Goal: Task Accomplishment & Management: Use online tool/utility

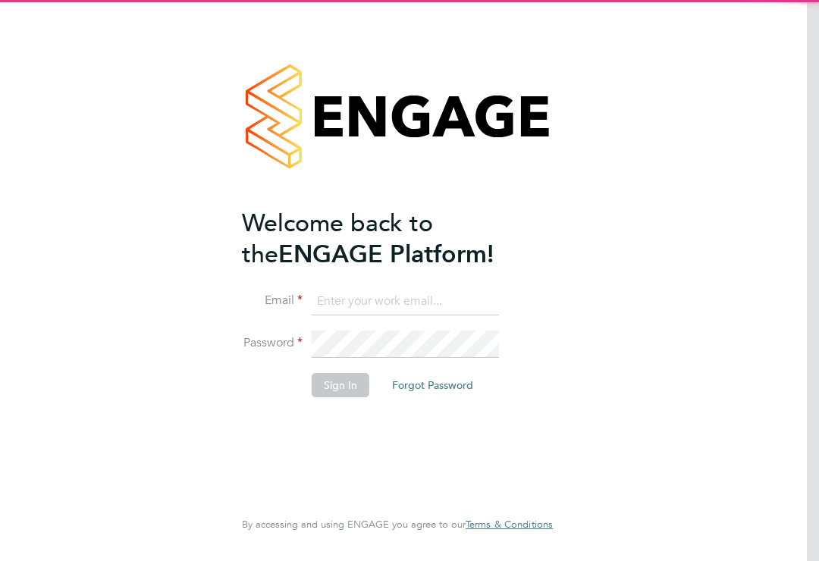
scroll to position [147, 0]
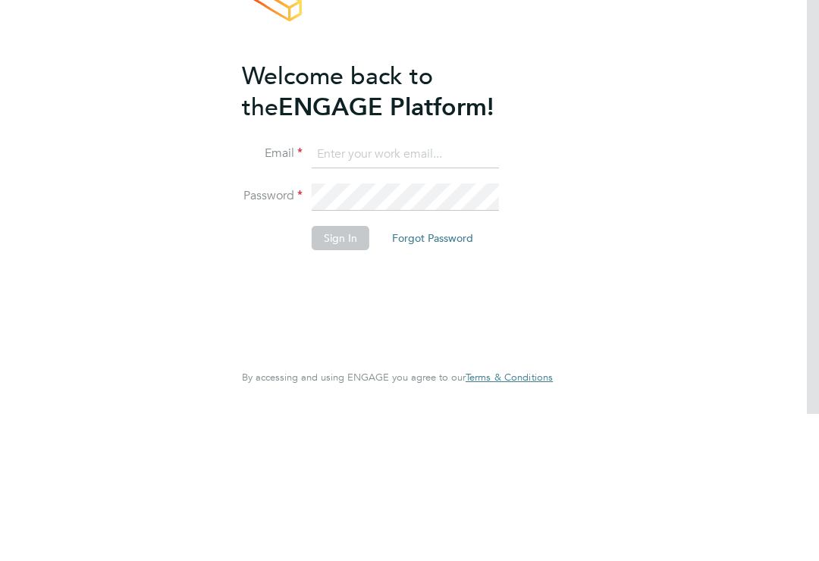
type input "[PERSON_NAME][EMAIL_ADDRESS][DOMAIN_NAME]"
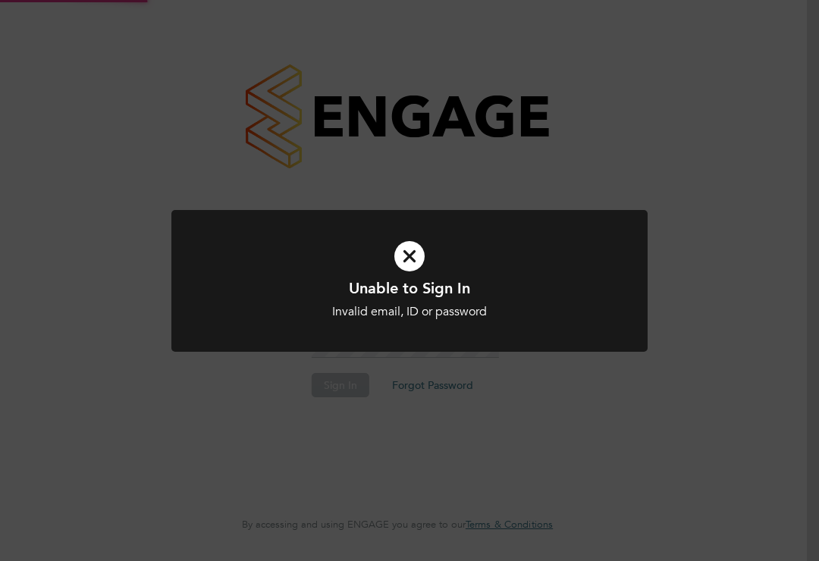
scroll to position [0, 0]
click at [401, 278] on h1 "Unable to Sign In" at bounding box center [409, 288] width 394 height 20
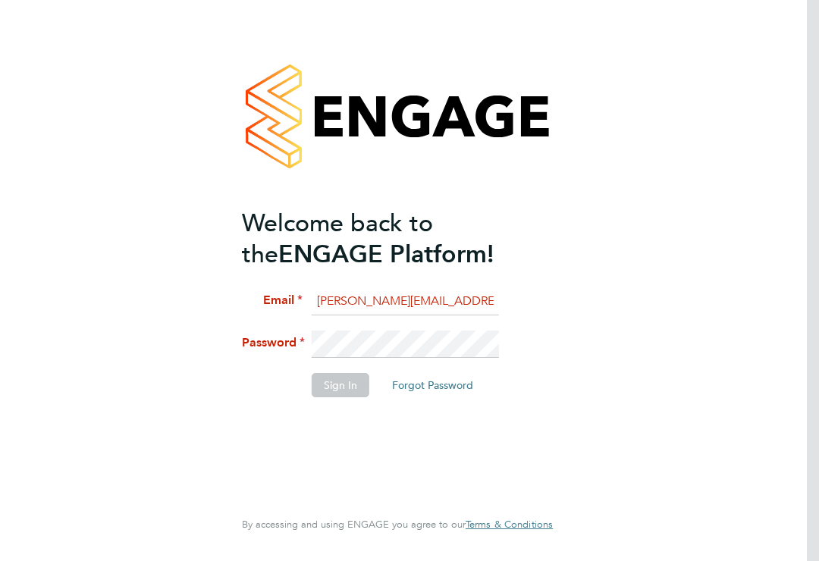
scroll to position [24, 0]
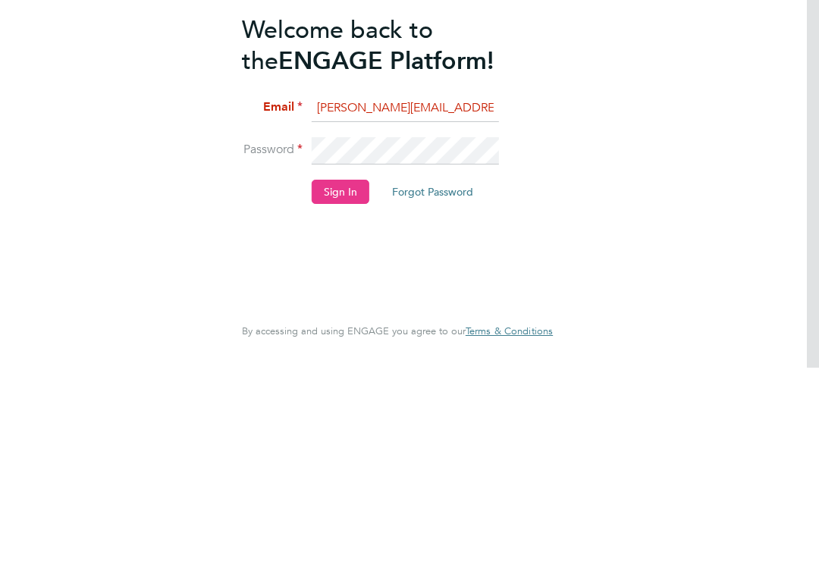
click at [329, 373] on button "Sign In" at bounding box center [341, 385] width 58 height 24
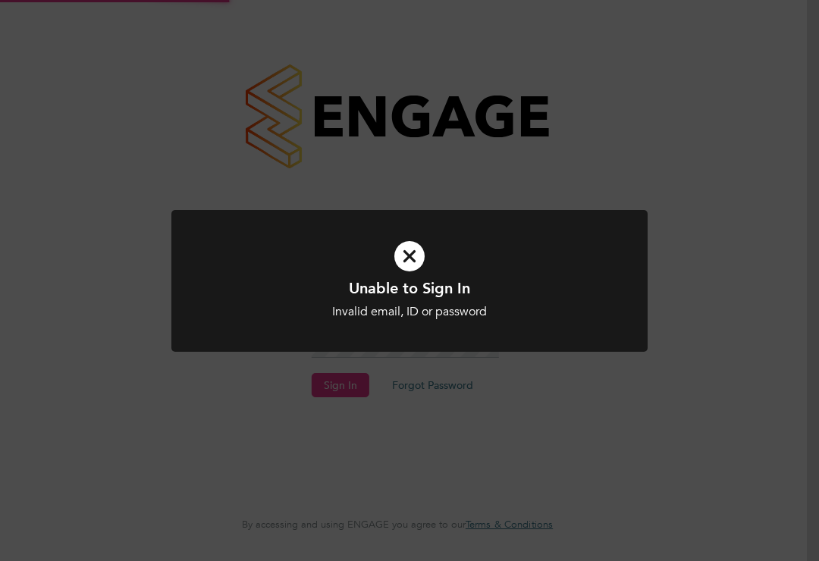
click at [409, 263] on icon at bounding box center [409, 256] width 394 height 59
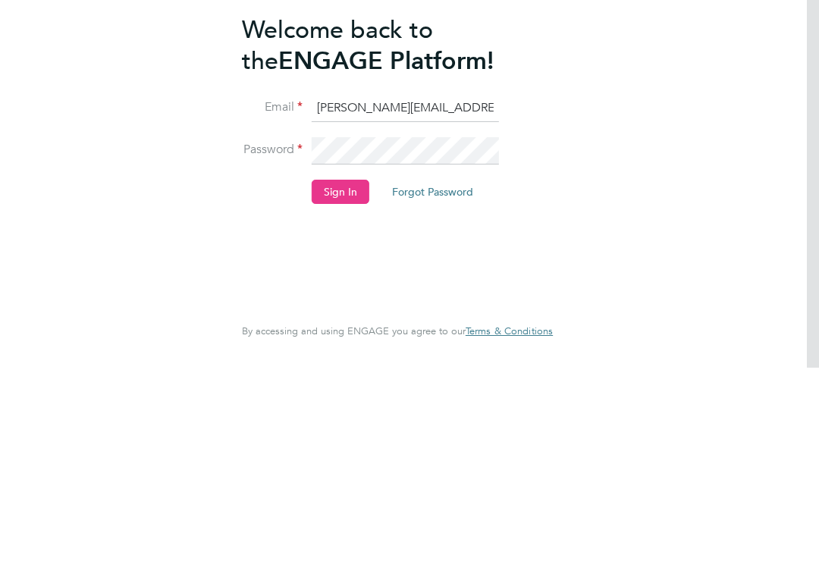
click at [322, 373] on button "Sign In" at bounding box center [341, 385] width 58 height 24
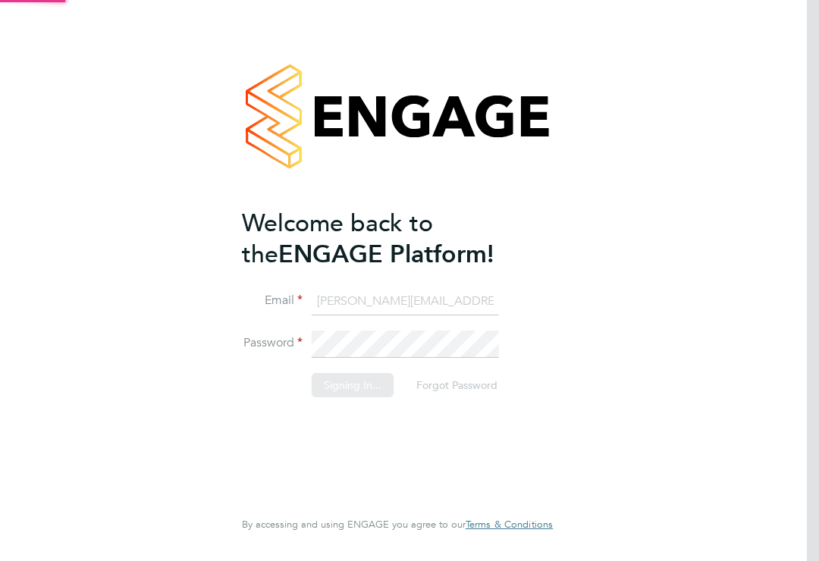
scroll to position [0, 0]
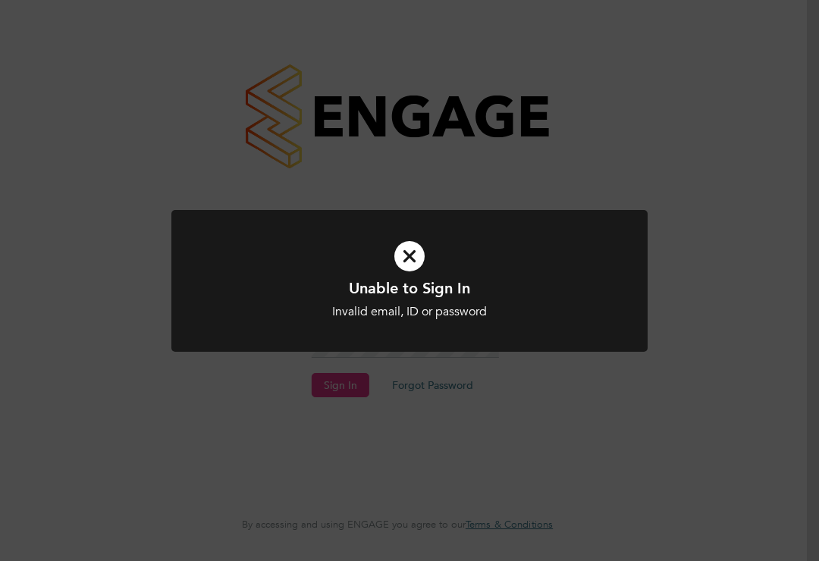
click at [407, 285] on h1 "Unable to Sign In" at bounding box center [409, 288] width 394 height 20
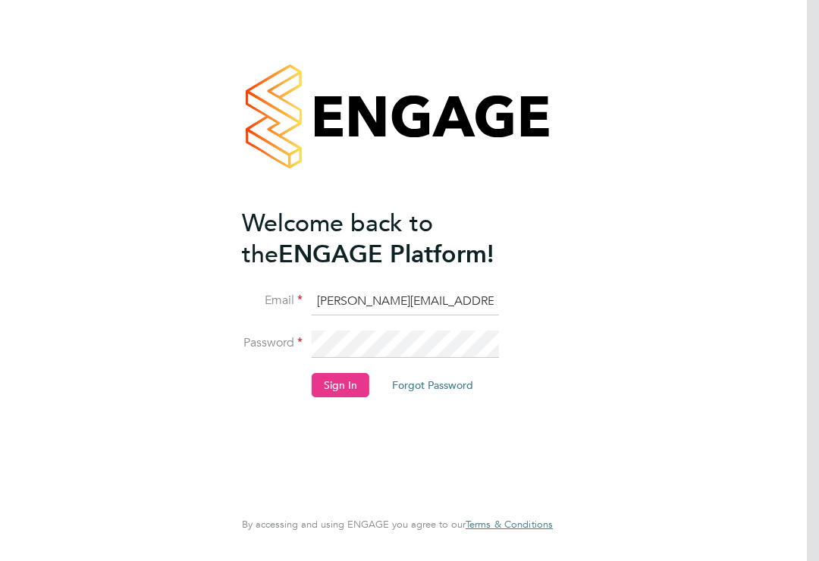
scroll to position [24, 0]
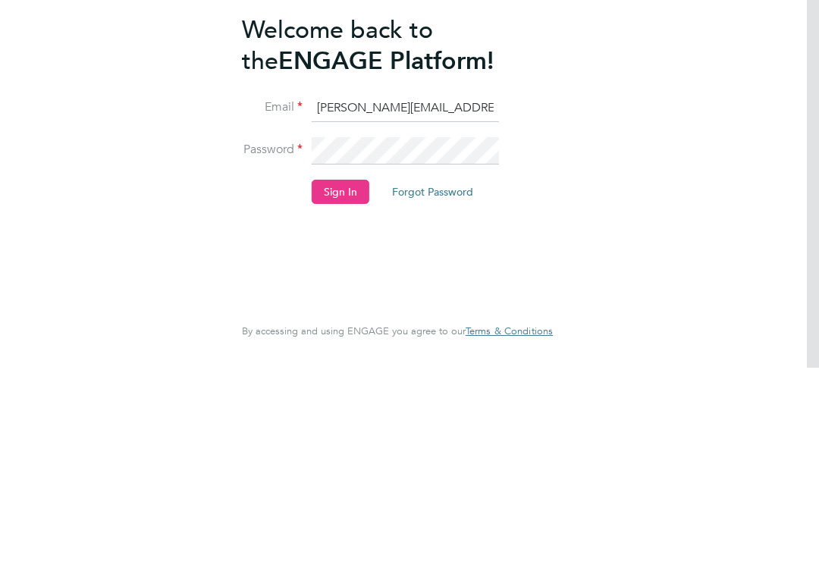
click at [319, 373] on button "Sign In" at bounding box center [341, 385] width 58 height 24
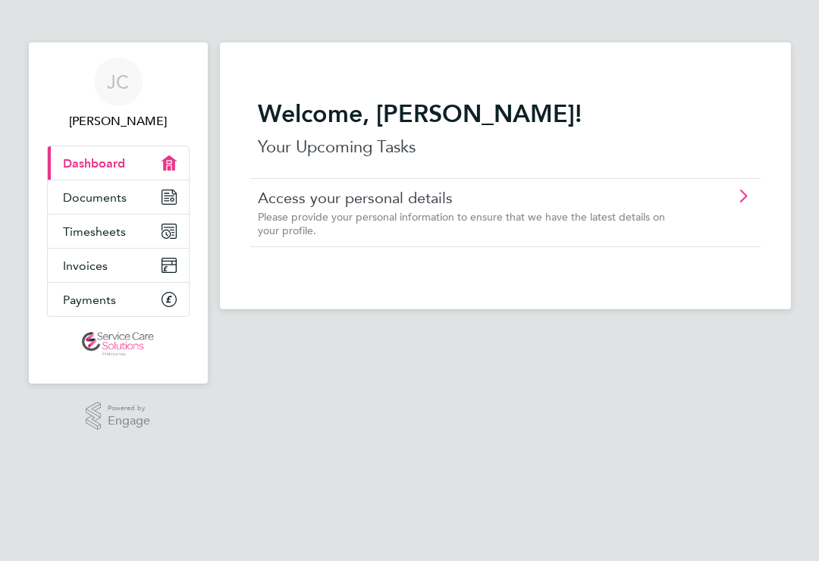
click at [176, 230] on link "Timesheets" at bounding box center [118, 231] width 141 height 33
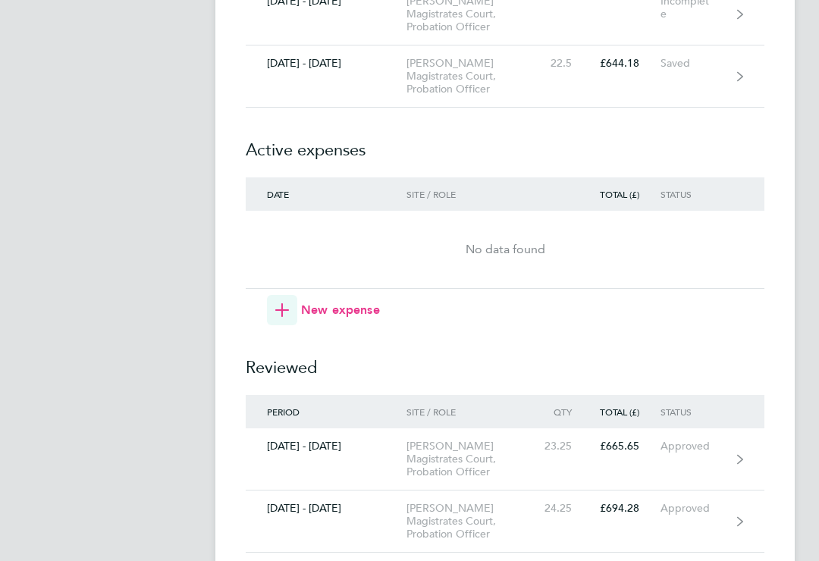
scroll to position [1530, 0]
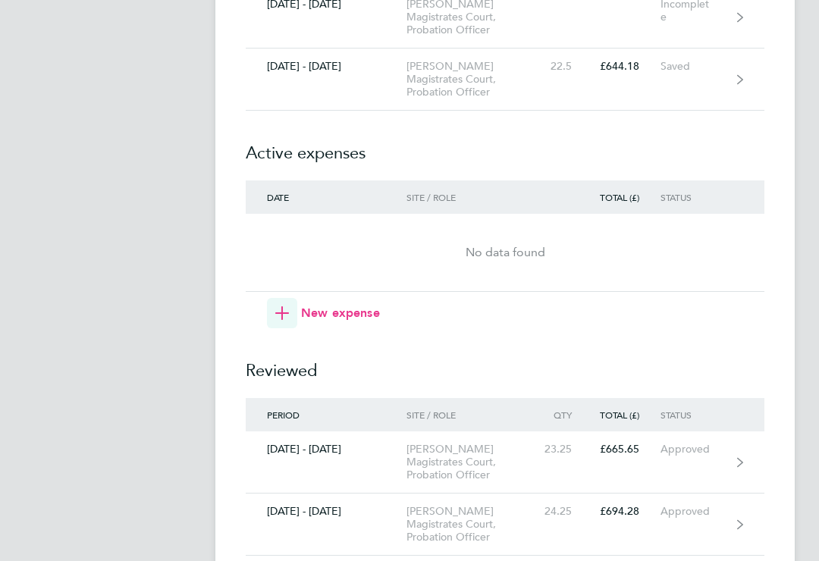
click at [738, 85] on icon at bounding box center [740, 79] width 6 height 11
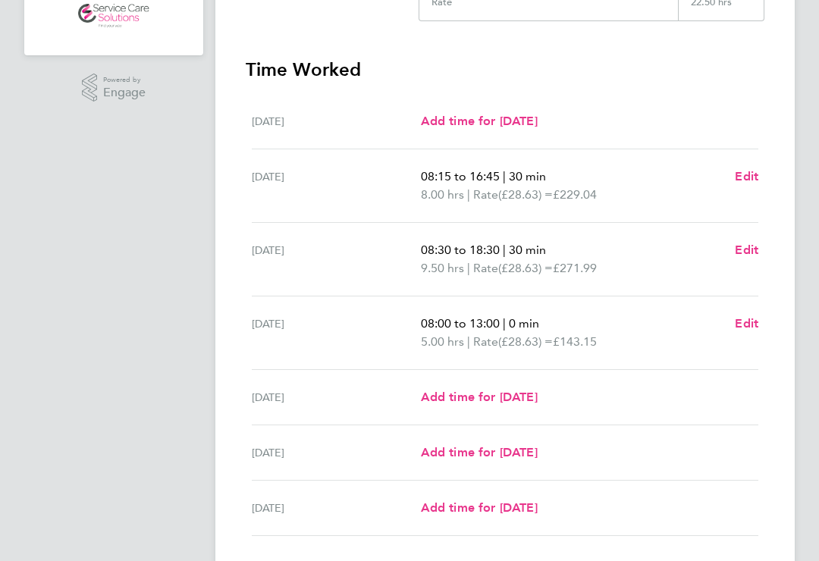
scroll to position [415, 0]
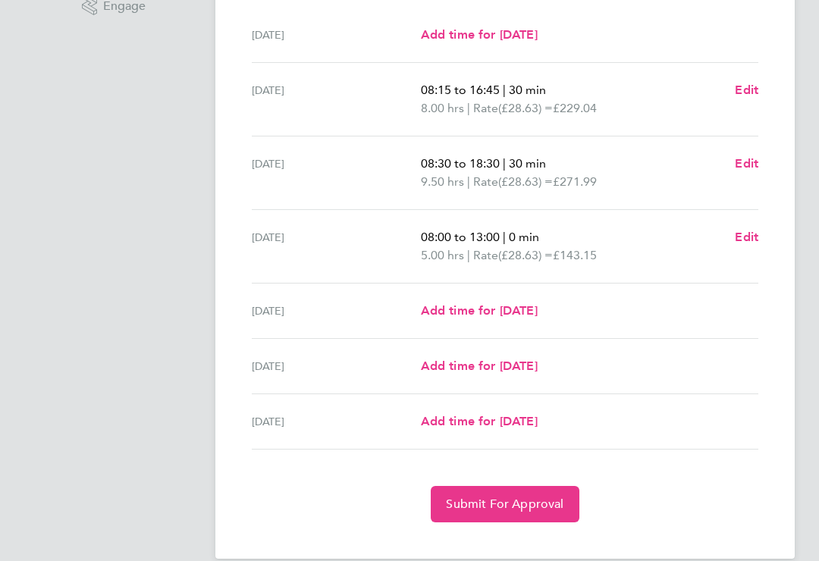
click at [471, 514] on button "Submit For Approval" at bounding box center [505, 504] width 148 height 36
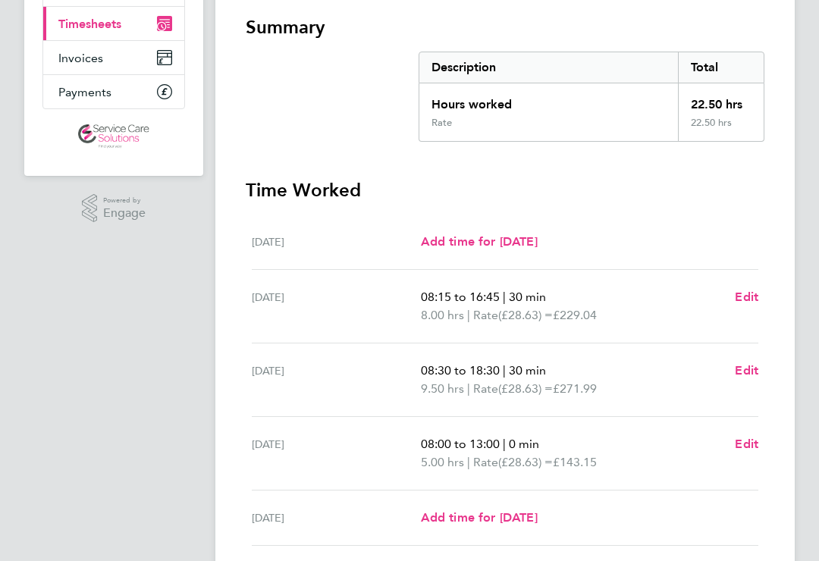
scroll to position [0, 0]
